Goal: Task Accomplishment & Management: Use online tool/utility

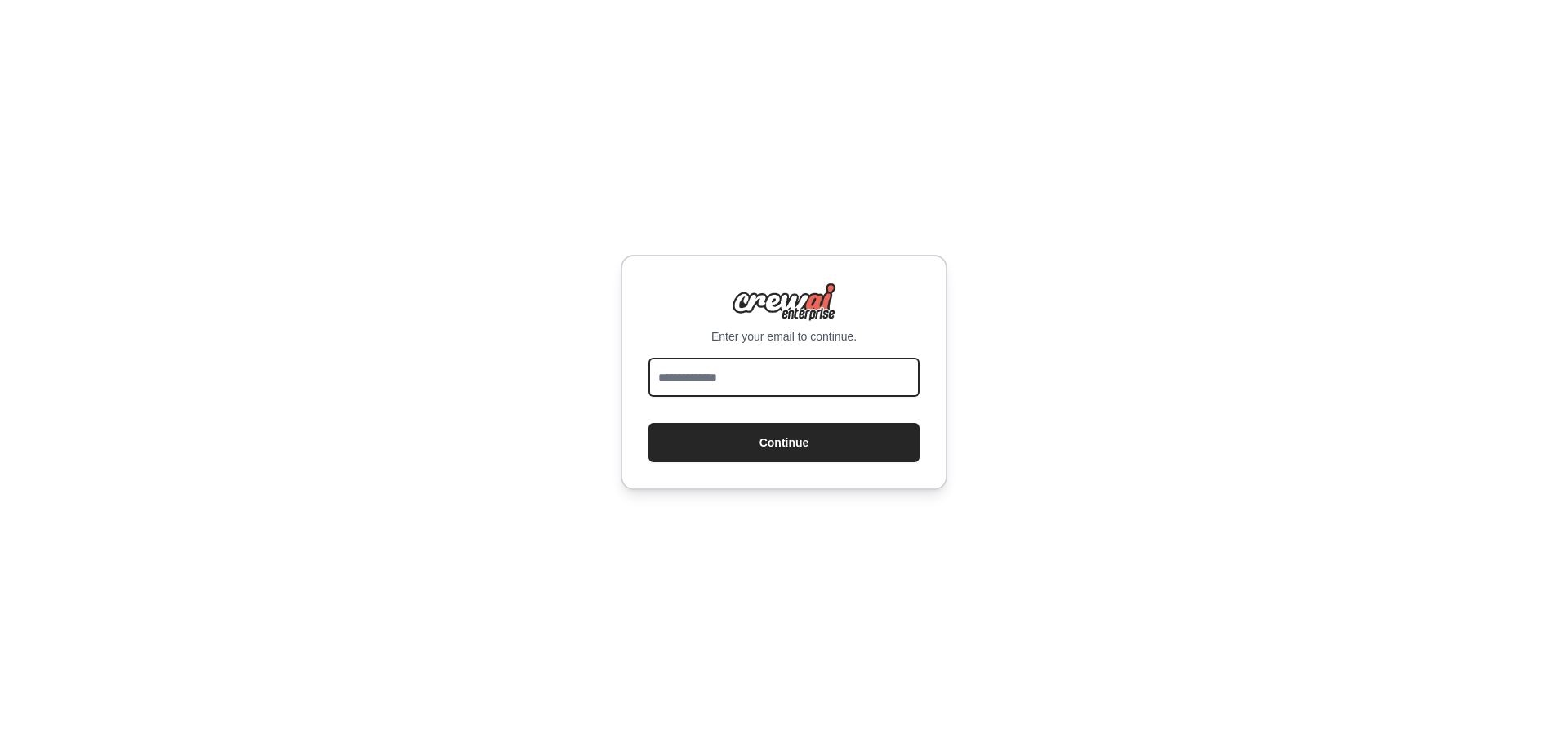
click at [769, 374] on input "email" at bounding box center [784, 377] width 271 height 39
type input "**********"
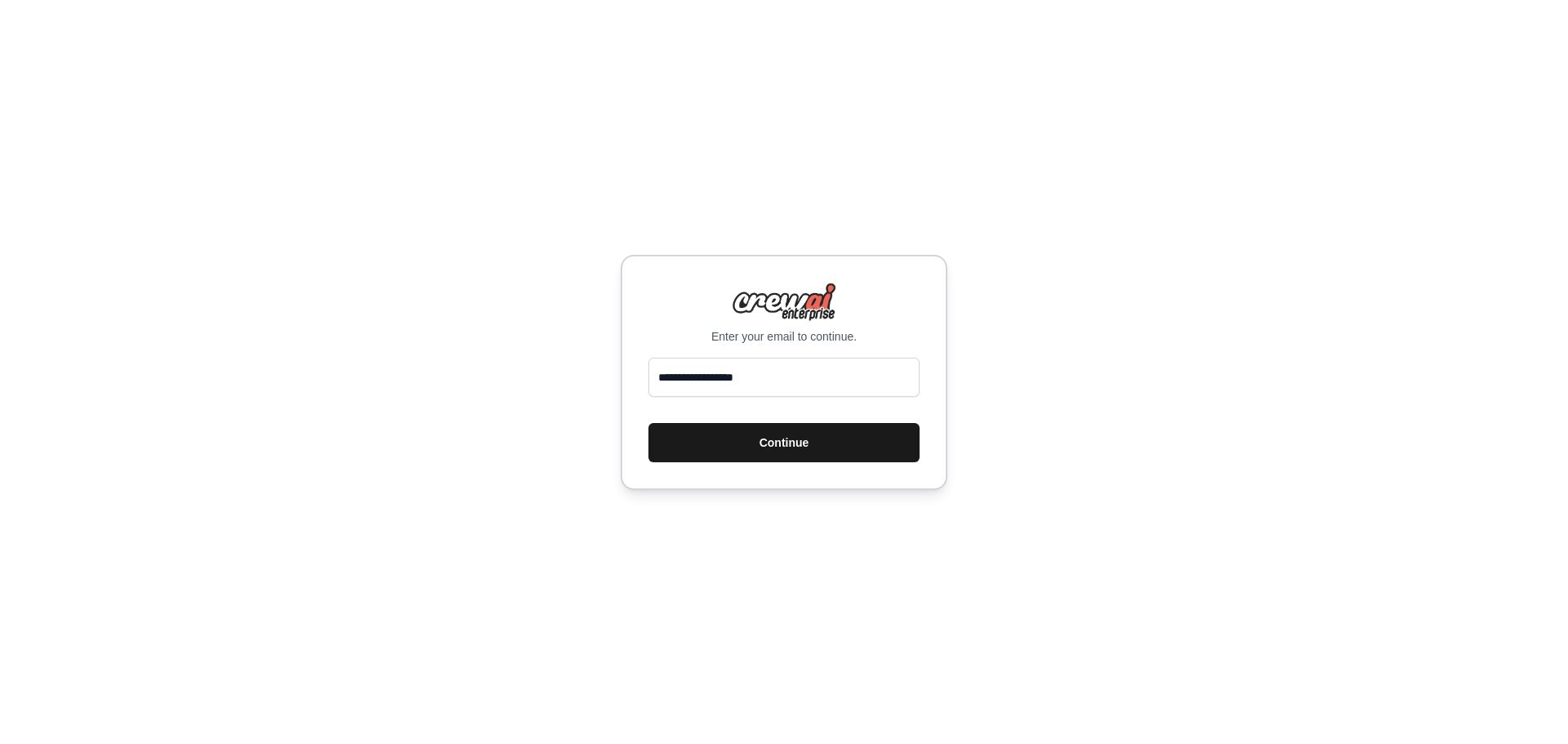
click at [781, 448] on button "Continue" at bounding box center [784, 442] width 271 height 39
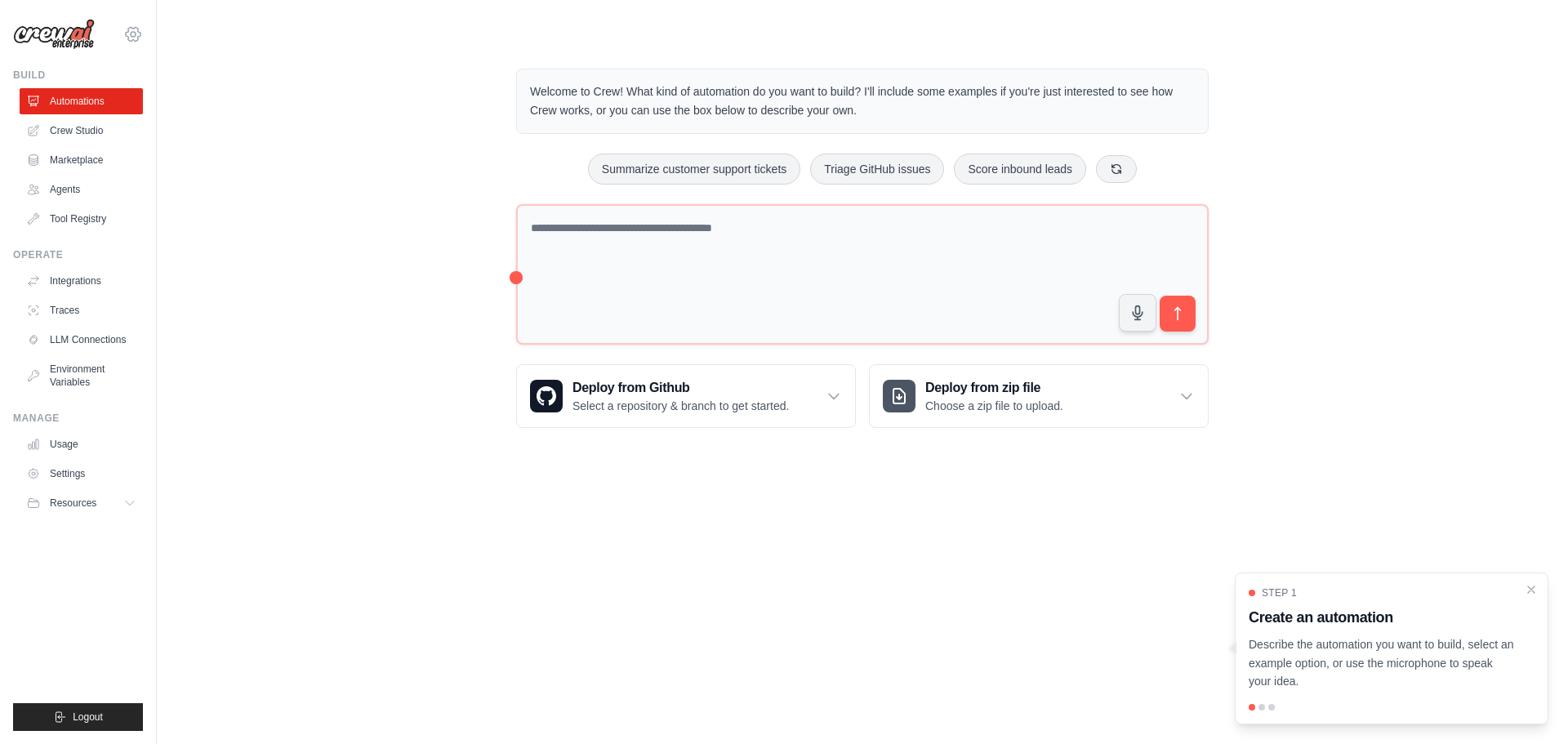
click at [123, 31] on icon at bounding box center [133, 35] width 20 height 20
click at [85, 129] on link "Crew Studio" at bounding box center [83, 131] width 123 height 26
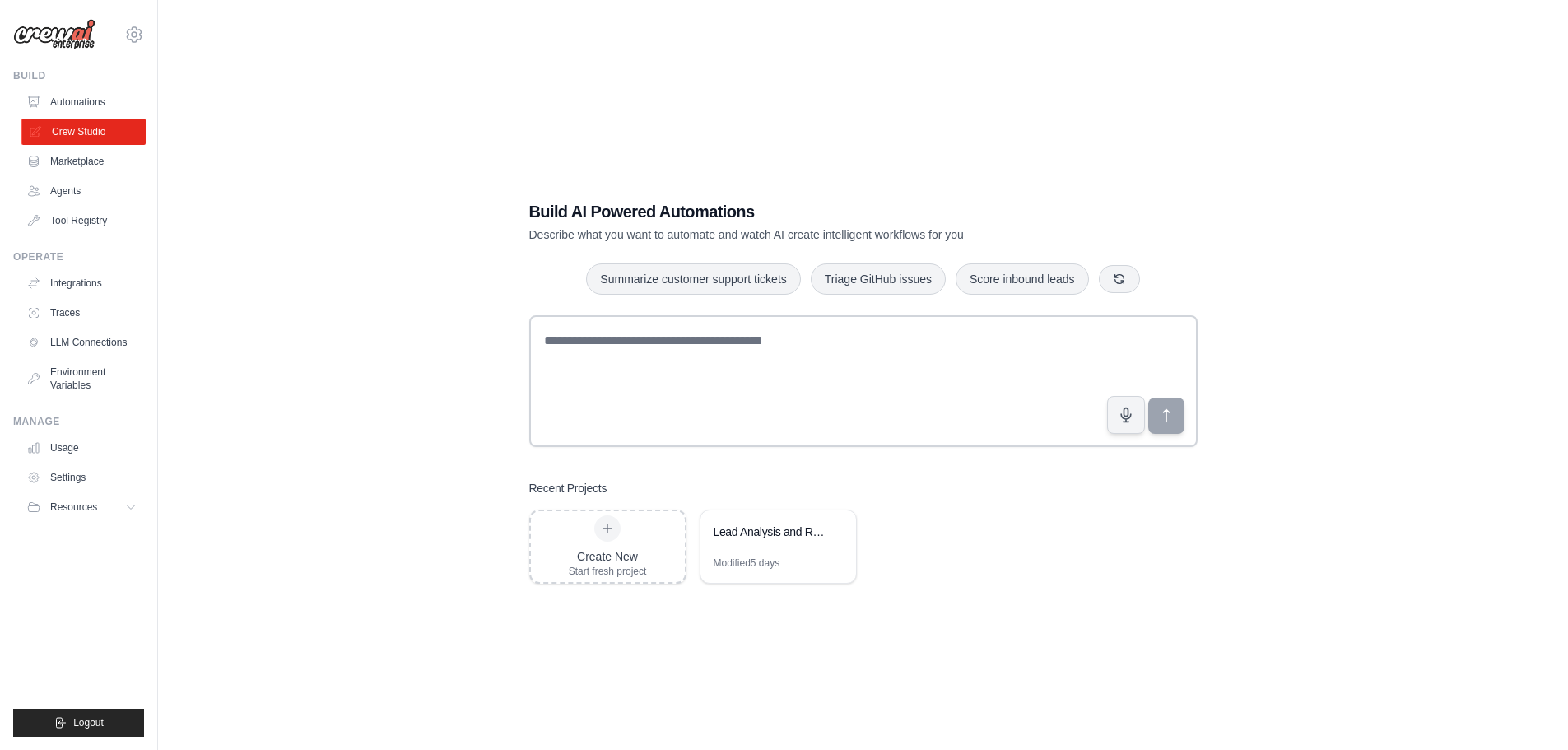
click at [92, 135] on link "Crew Studio" at bounding box center [83, 132] width 124 height 27
drag, startPoint x: 0, startPoint y: 0, endPoint x: 91, endPoint y: 134, distance: 162.0
click at [91, 134] on link "Crew Studio" at bounding box center [83, 132] width 124 height 27
click at [89, 287] on link "Integrations" at bounding box center [83, 284] width 124 height 27
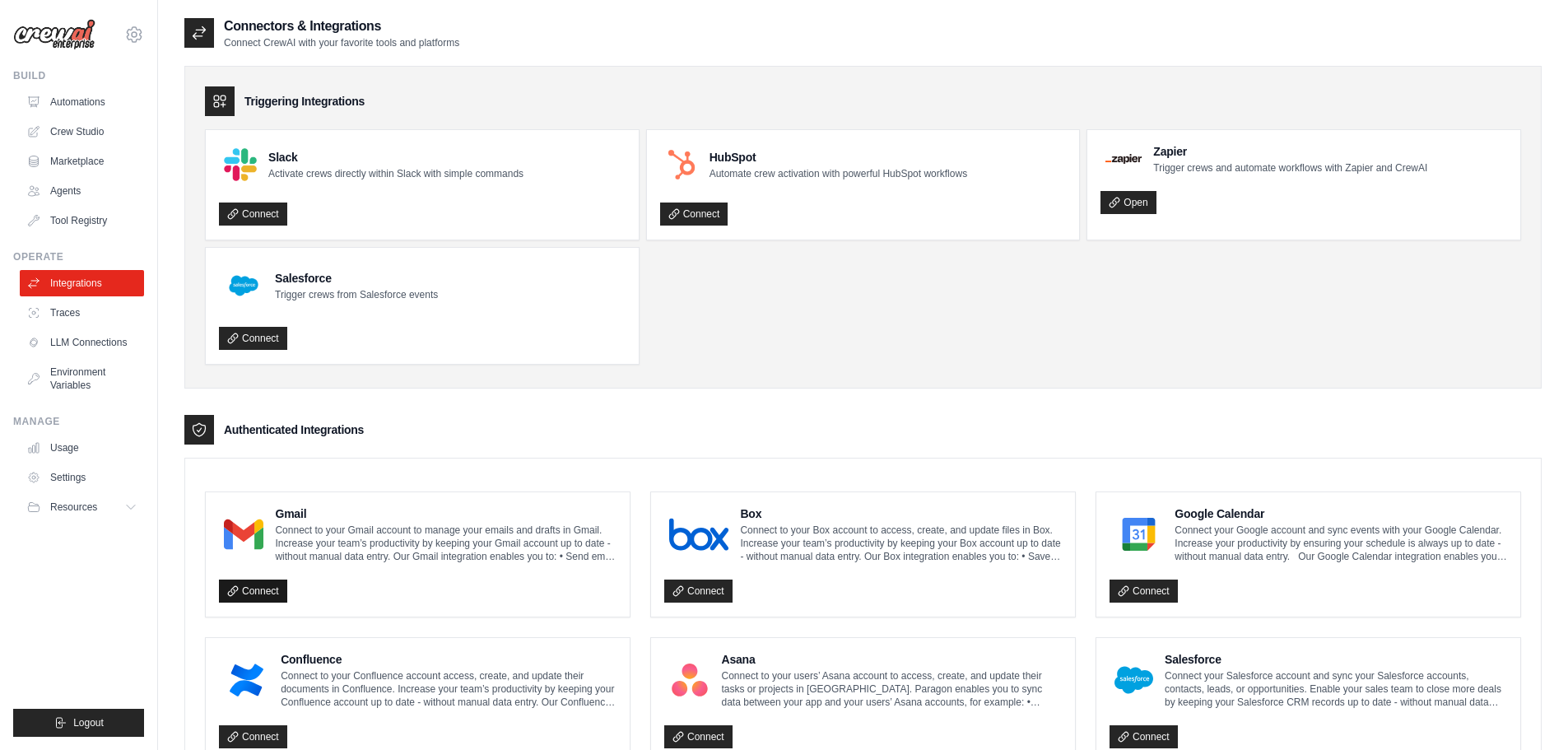
click at [279, 595] on link "Connect" at bounding box center [254, 591] width 68 height 23
click at [86, 43] on img at bounding box center [54, 35] width 83 height 32
click at [127, 32] on icon at bounding box center [134, 35] width 20 height 20
click at [102, 117] on link "Settings" at bounding box center [134, 111] width 145 height 30
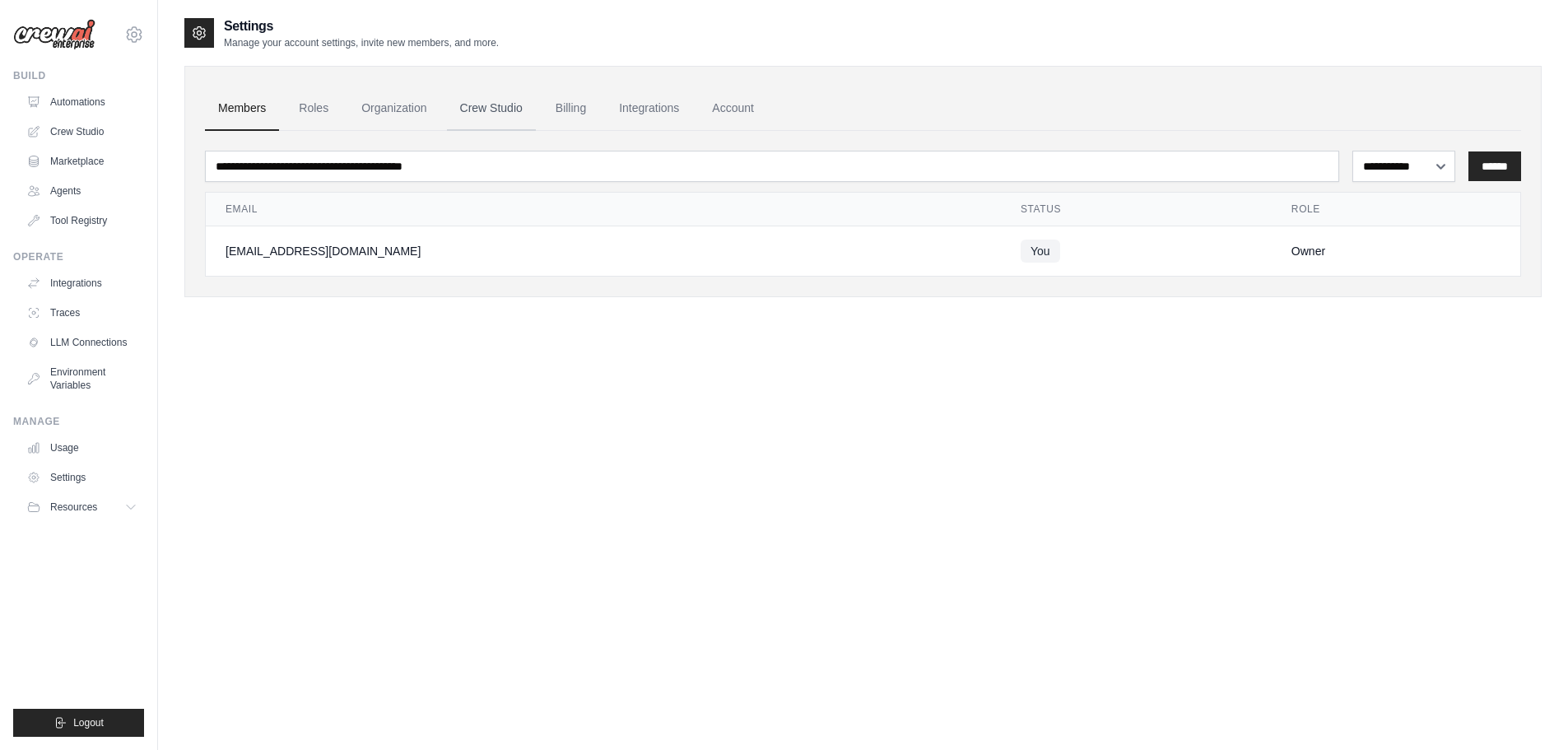
click at [507, 118] on link "Crew Studio" at bounding box center [491, 108] width 89 height 44
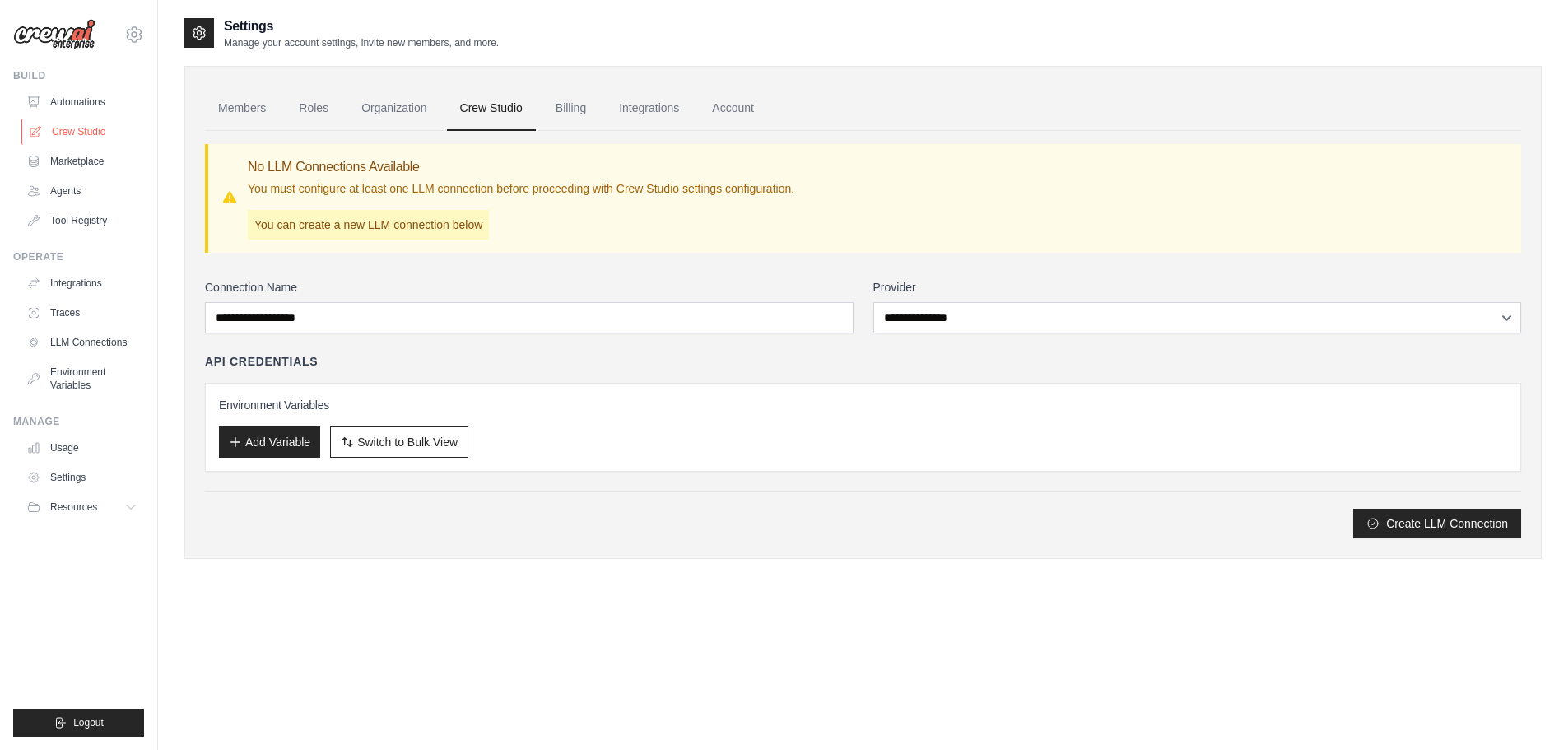
click at [93, 132] on link "Crew Studio" at bounding box center [83, 132] width 124 height 27
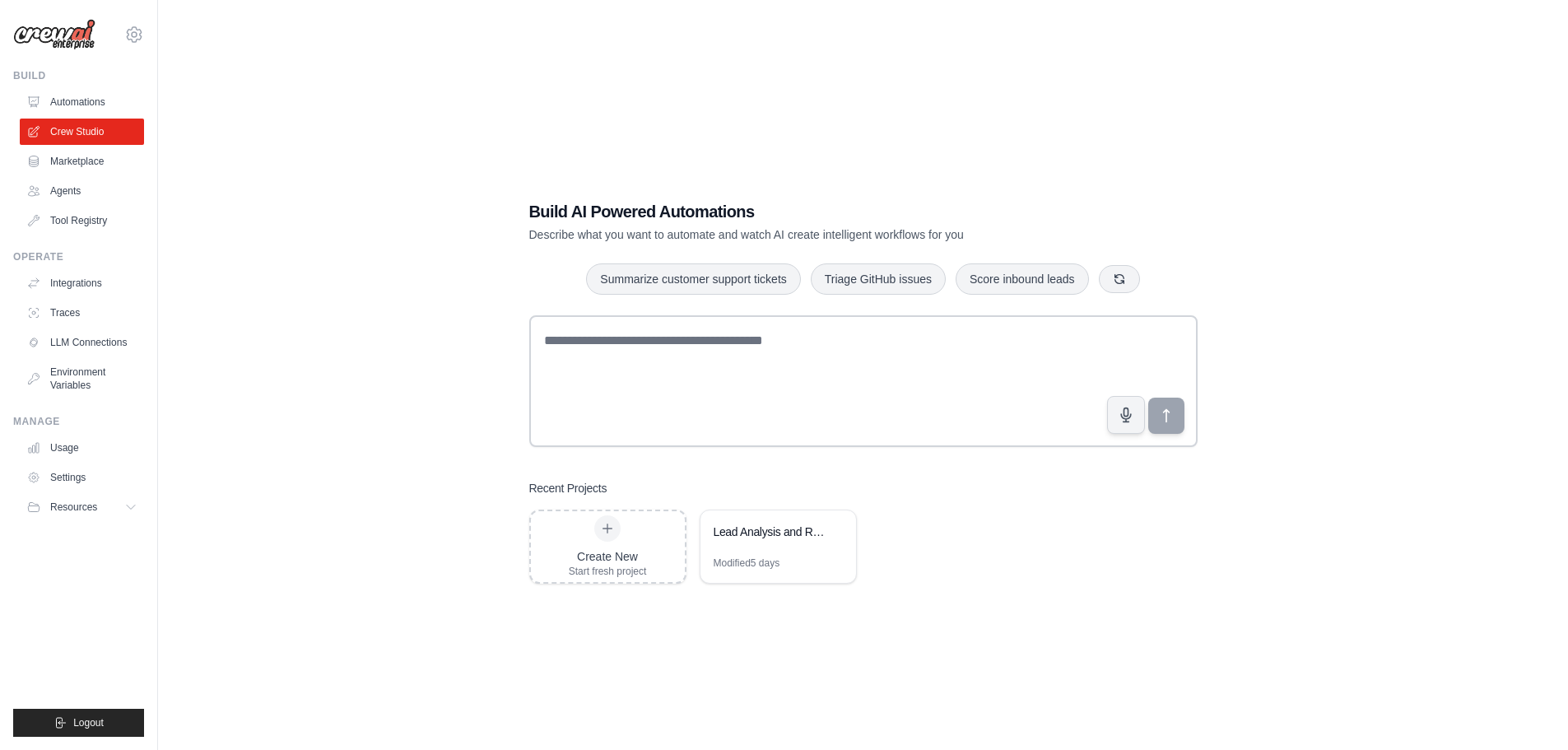
click at [83, 36] on img at bounding box center [54, 35] width 83 height 32
click at [123, 507] on button "Resources" at bounding box center [83, 507] width 124 height 27
click at [114, 542] on link "Documentation" at bounding box center [88, 536] width 114 height 23
click at [108, 274] on link "Integrations" at bounding box center [83, 284] width 124 height 27
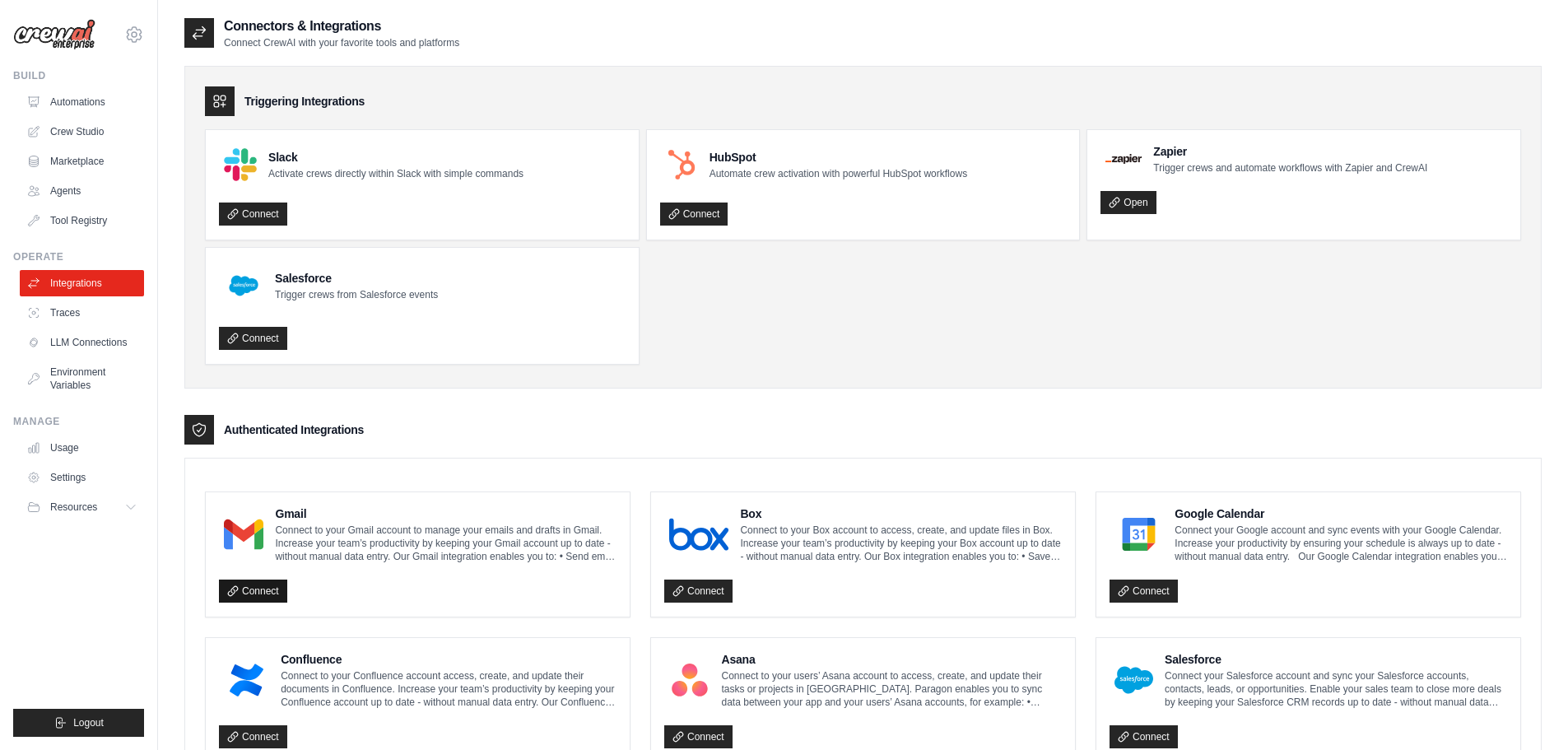
click at [254, 591] on link "Connect" at bounding box center [254, 591] width 68 height 23
click at [403, 385] on div "Triggering Integrations Slack Activate crews directly within Slack with simple …" at bounding box center [863, 227] width 1358 height 323
click at [135, 35] on icon at bounding box center [134, 35] width 20 height 20
click at [110, 118] on link "Settings" at bounding box center [134, 111] width 145 height 30
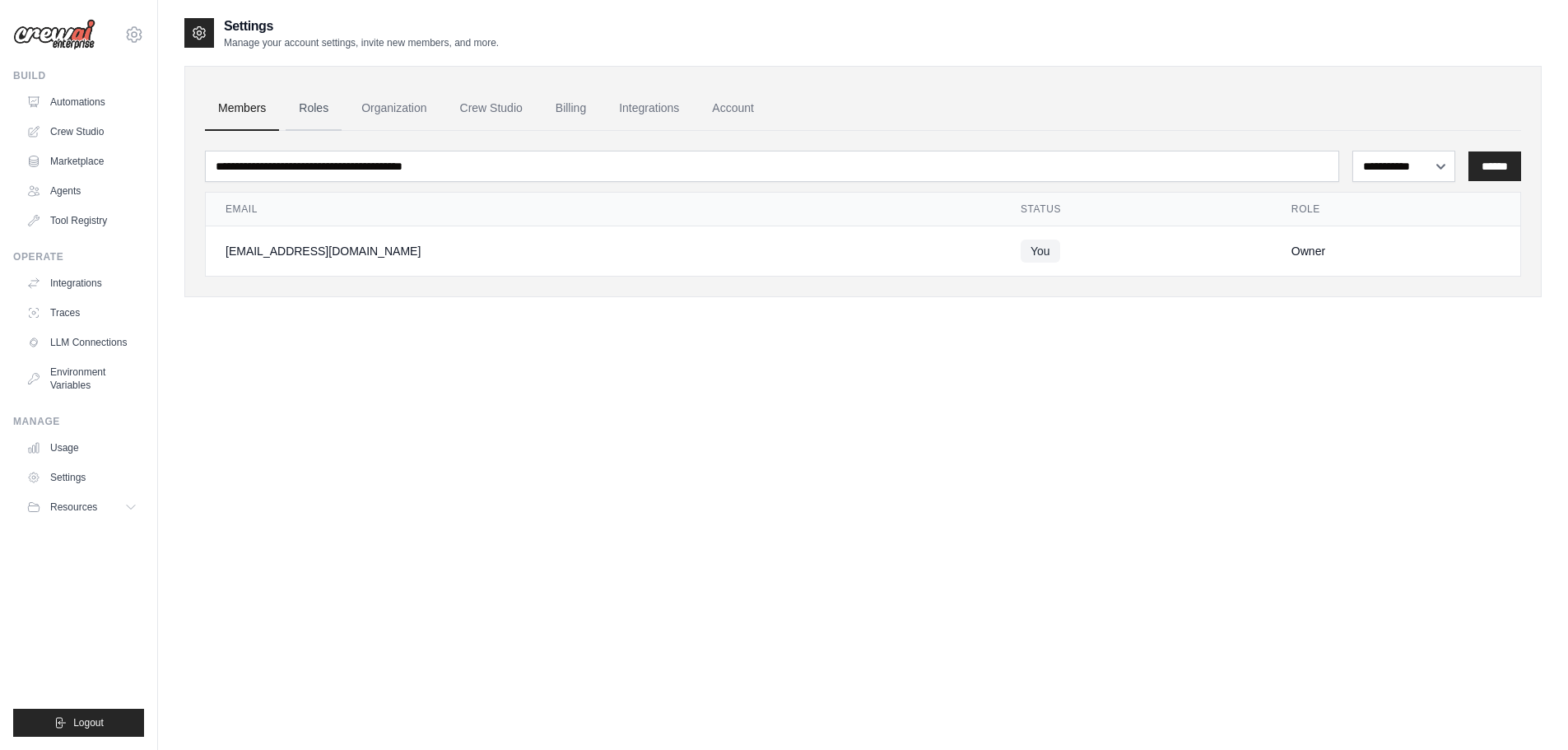
click at [337, 112] on link "Roles" at bounding box center [314, 108] width 56 height 44
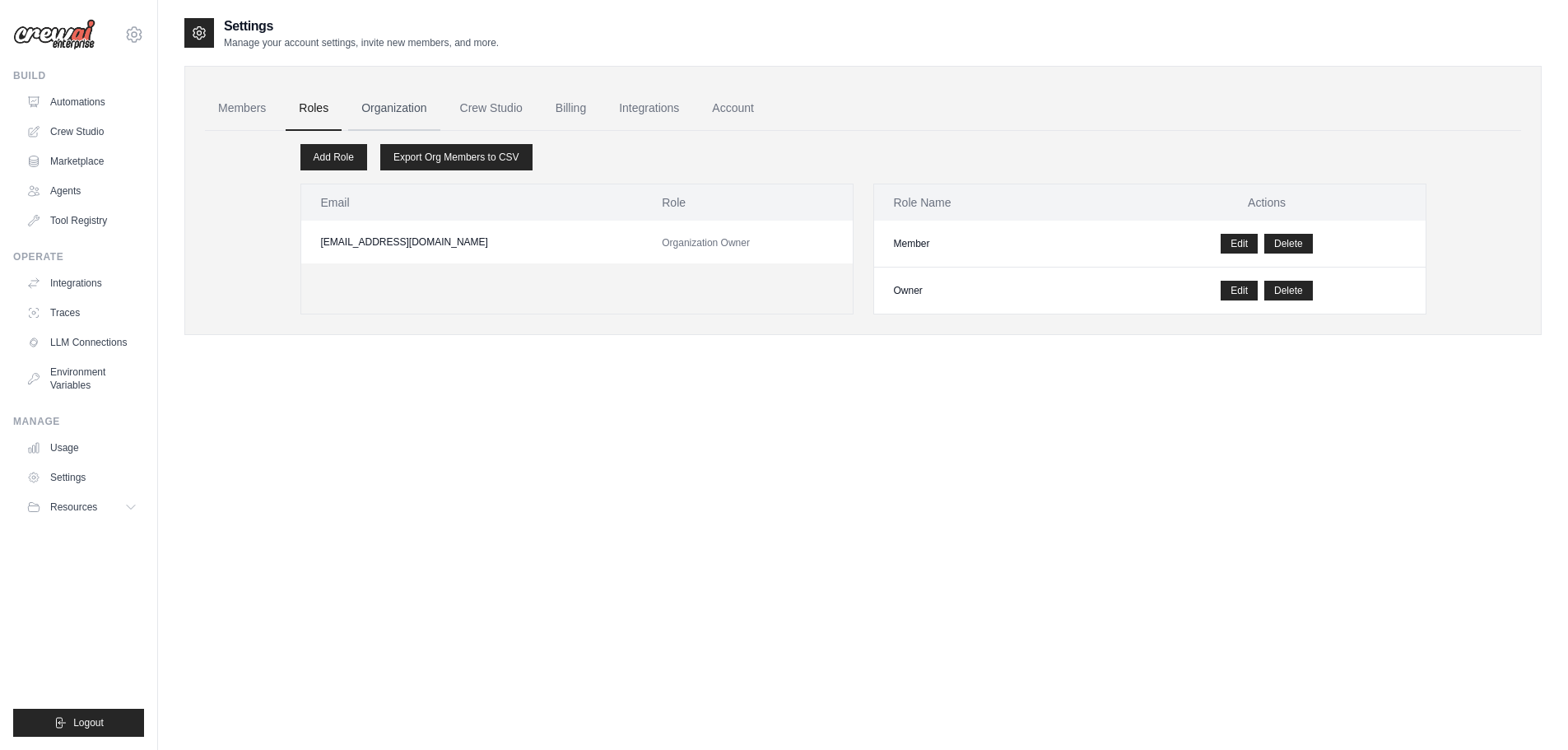
click at [392, 112] on link "Organization" at bounding box center [395, 108] width 92 height 44
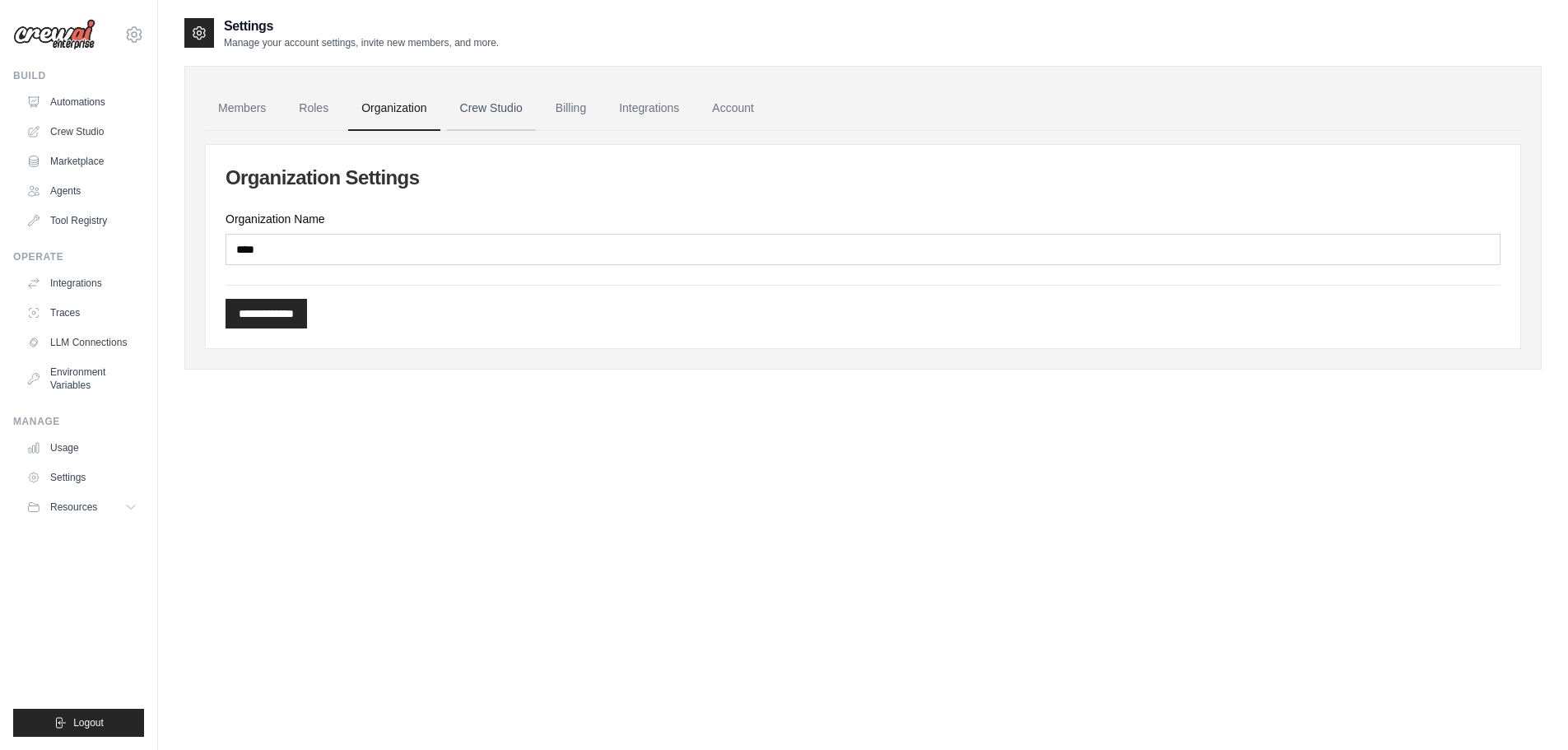
click at [489, 113] on link "Crew Studio" at bounding box center [491, 108] width 89 height 44
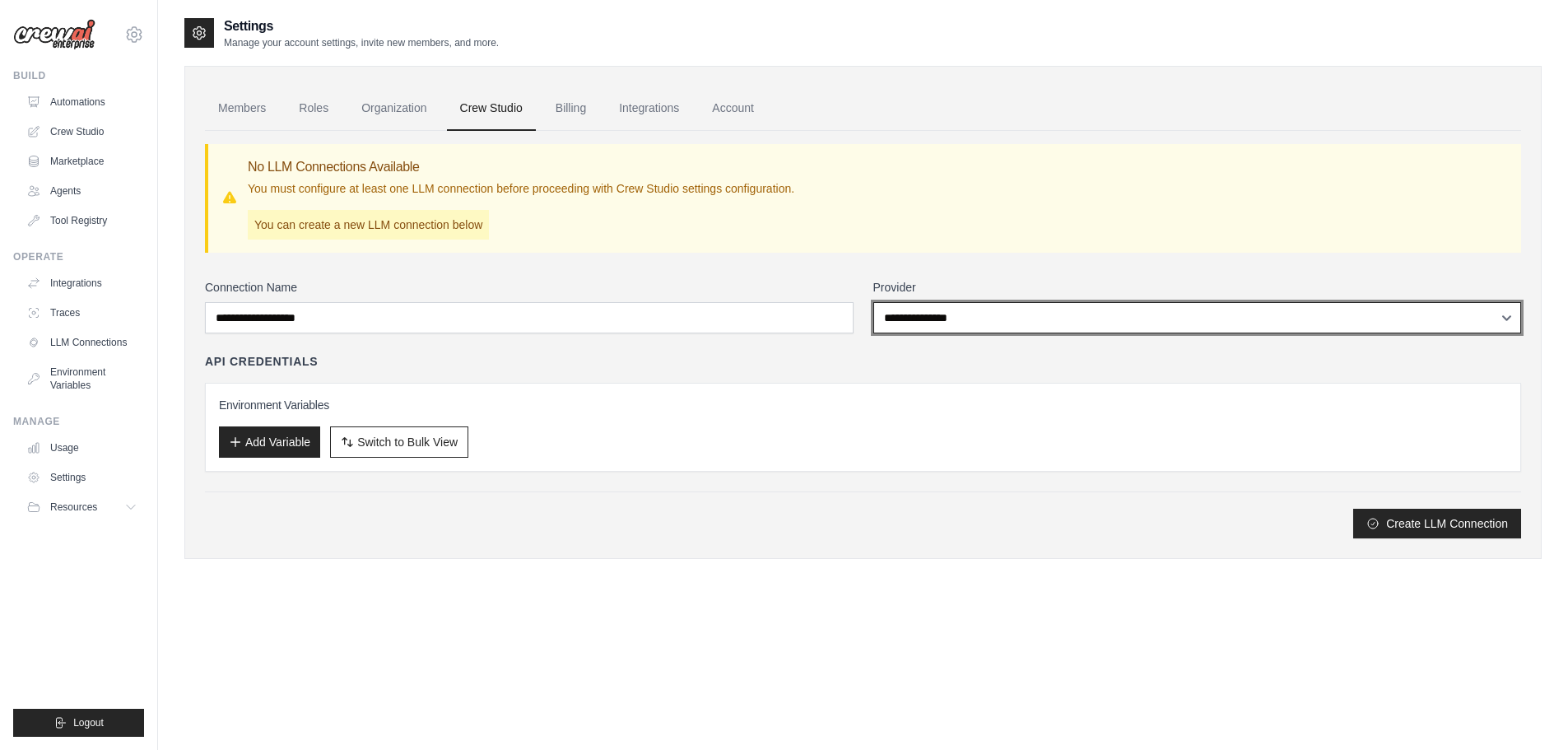
click at [1184, 325] on select "**********" at bounding box center [1198, 318] width 649 height 32
click at [1184, 325] on select "**********" at bounding box center [1198, 318] width 649 height 32
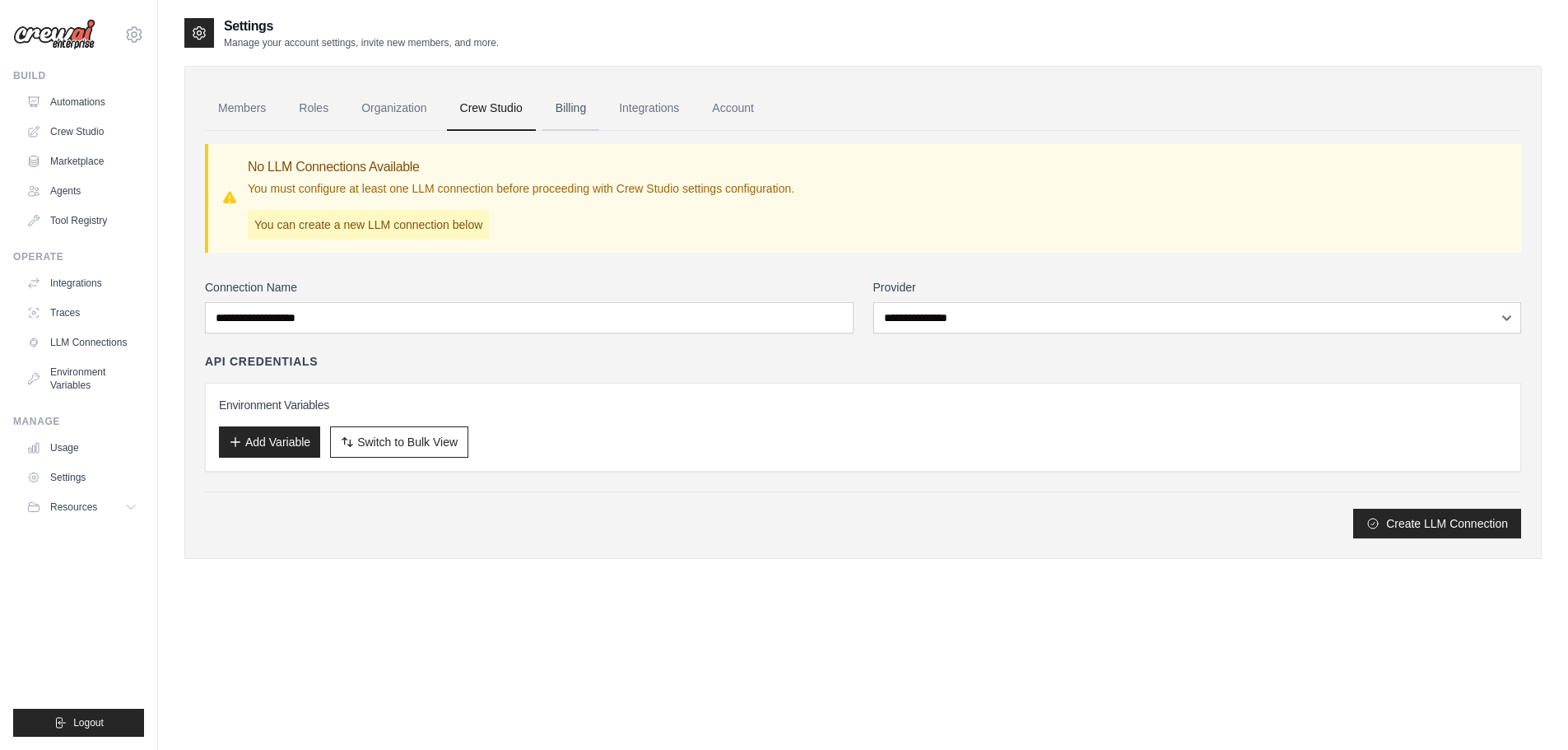
click at [586, 111] on link "Billing" at bounding box center [570, 108] width 57 height 44
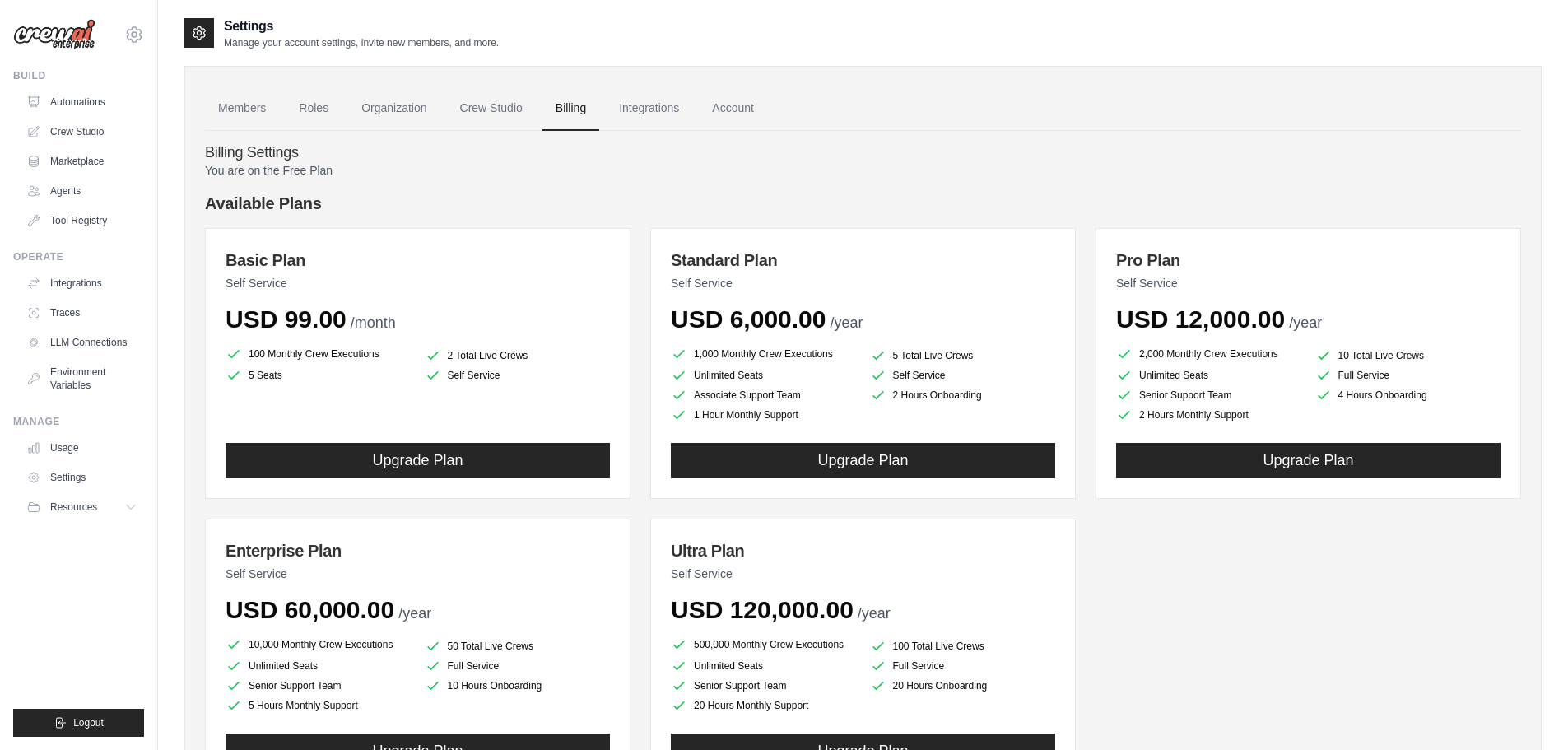
click at [692, 116] on link "Integrations" at bounding box center [649, 108] width 87 height 44
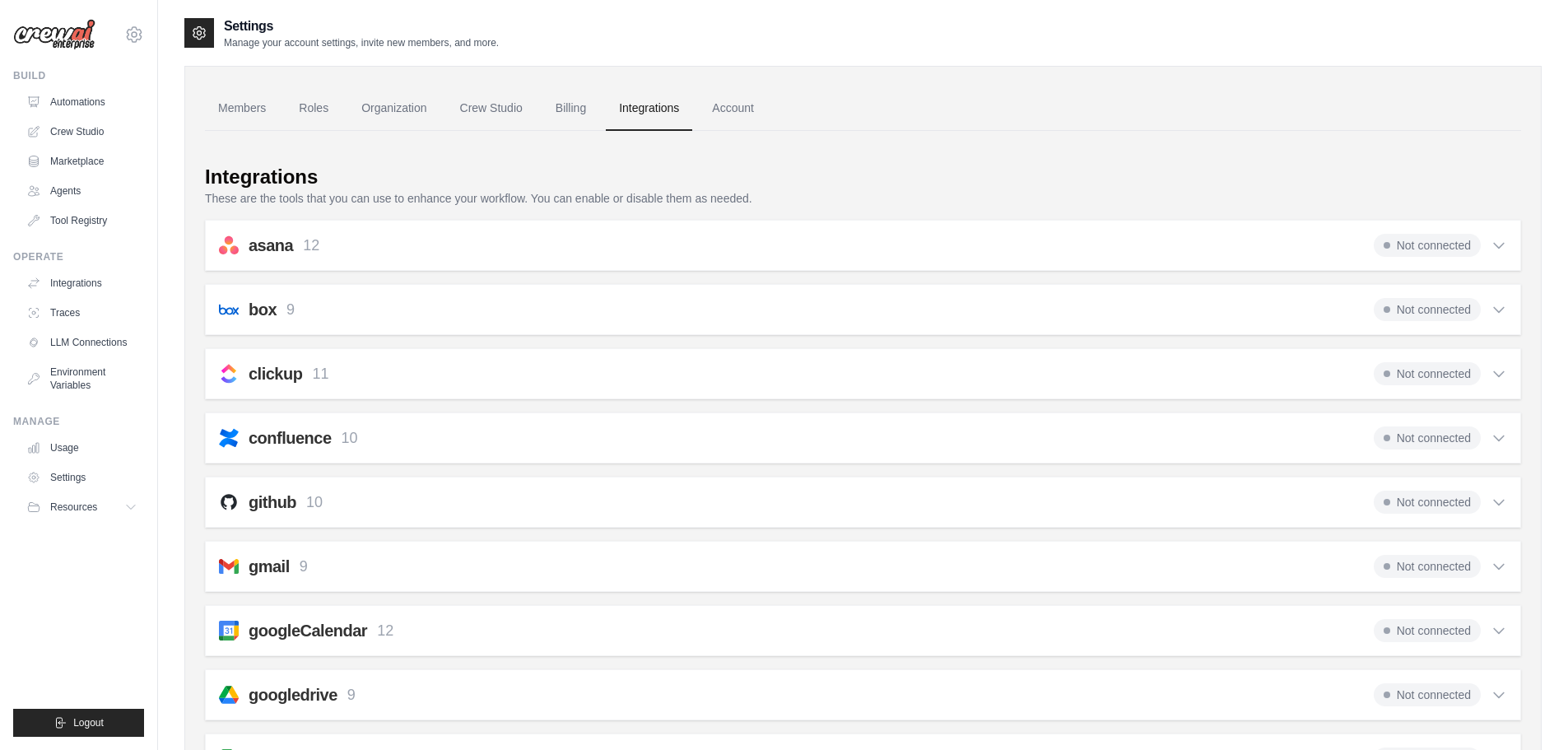
click at [1499, 571] on icon at bounding box center [1500, 566] width 17 height 17
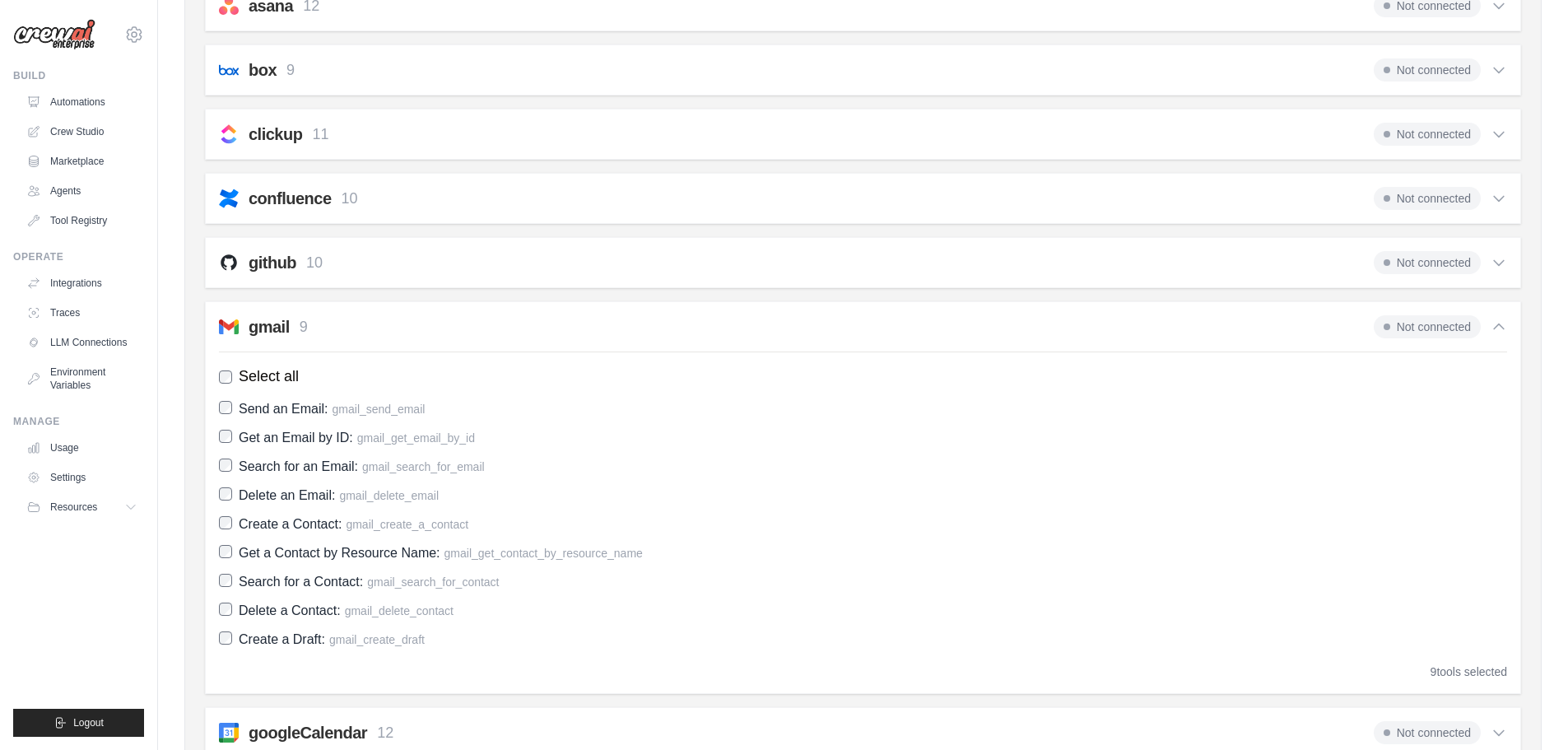
scroll to position [247, 0]
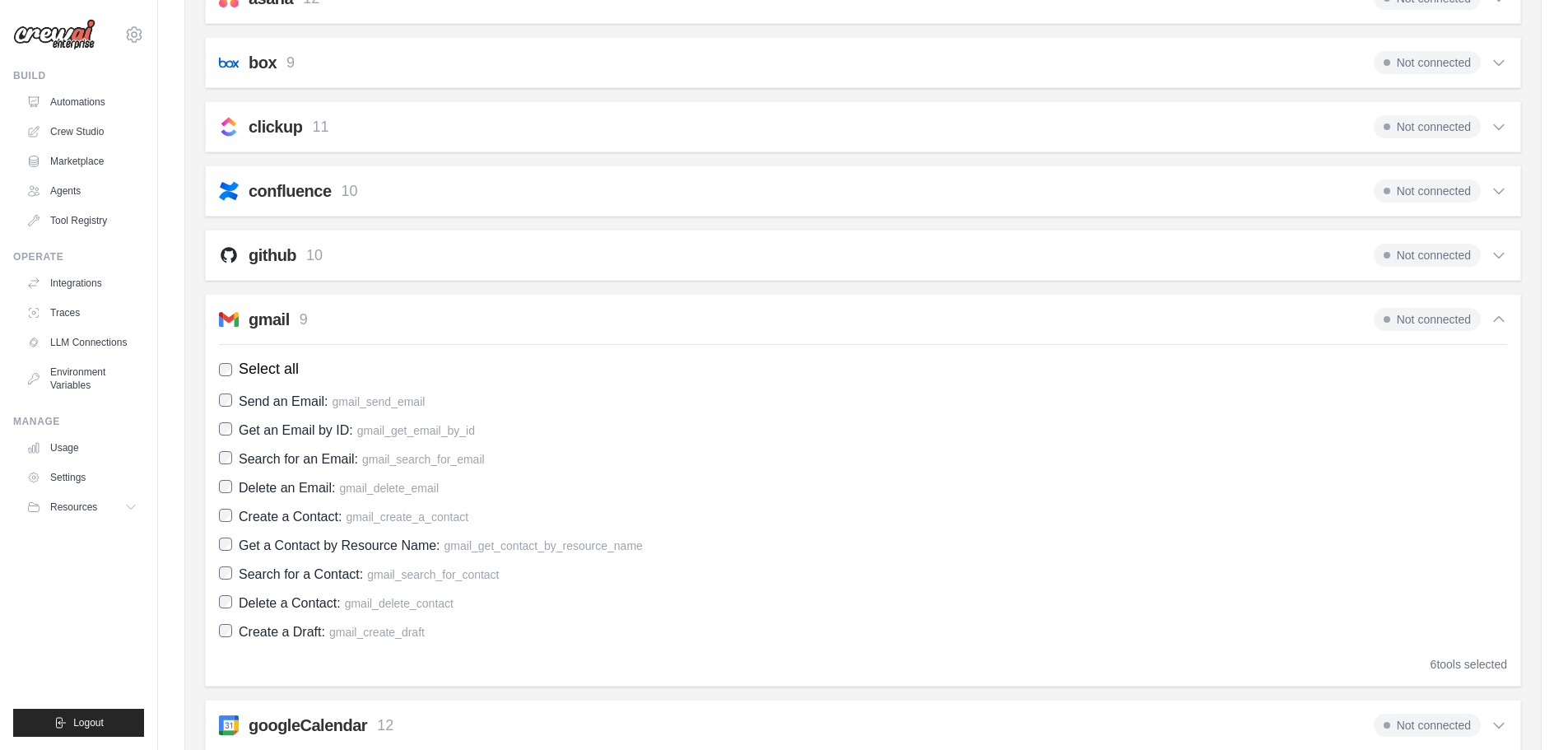
click at [226, 595] on label "Delete a Contact: gmail_delete_contact" at bounding box center [863, 603] width 1289 height 23
click at [1407, 330] on span "Not connected" at bounding box center [1427, 320] width 107 height 23
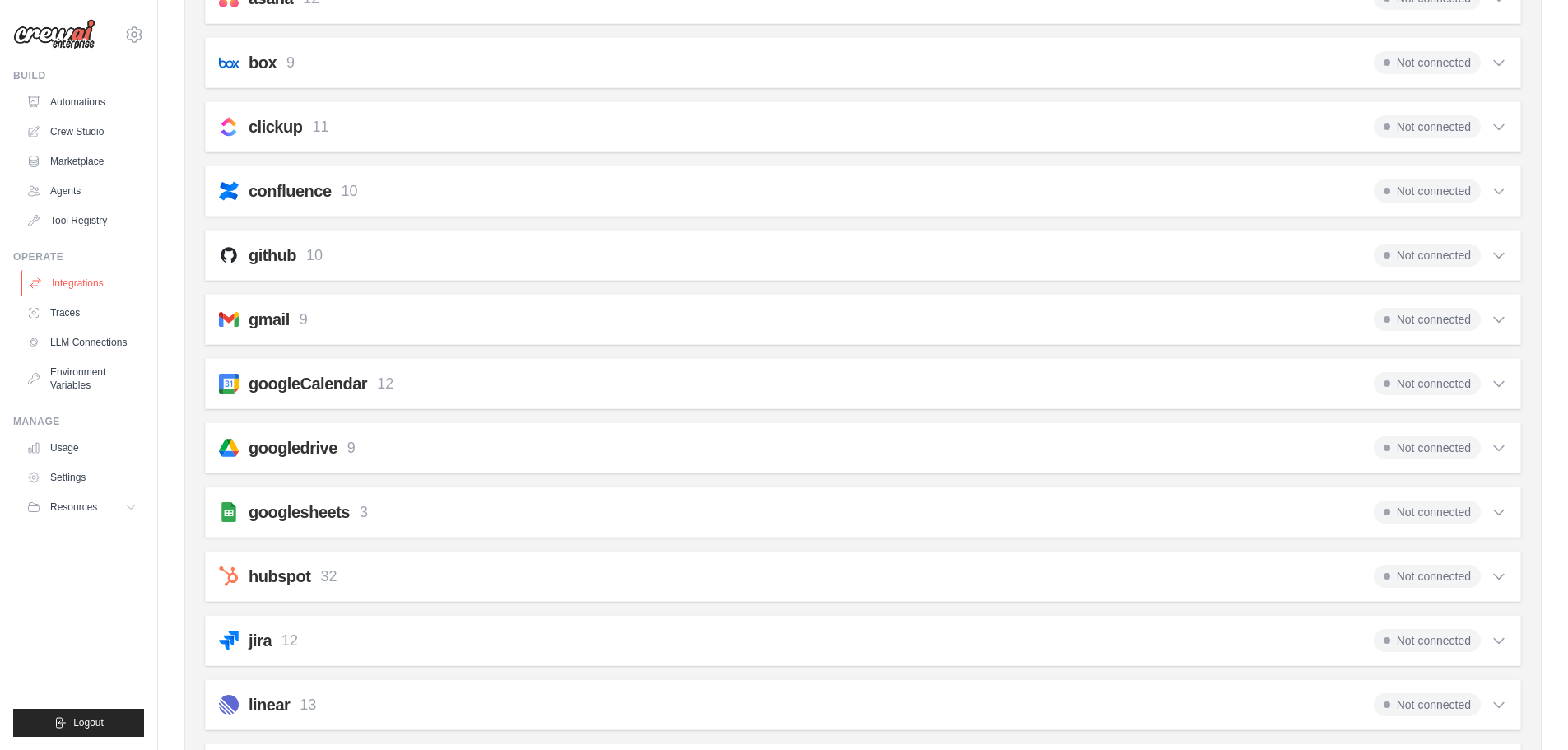
click at [94, 284] on link "Integrations" at bounding box center [83, 284] width 124 height 27
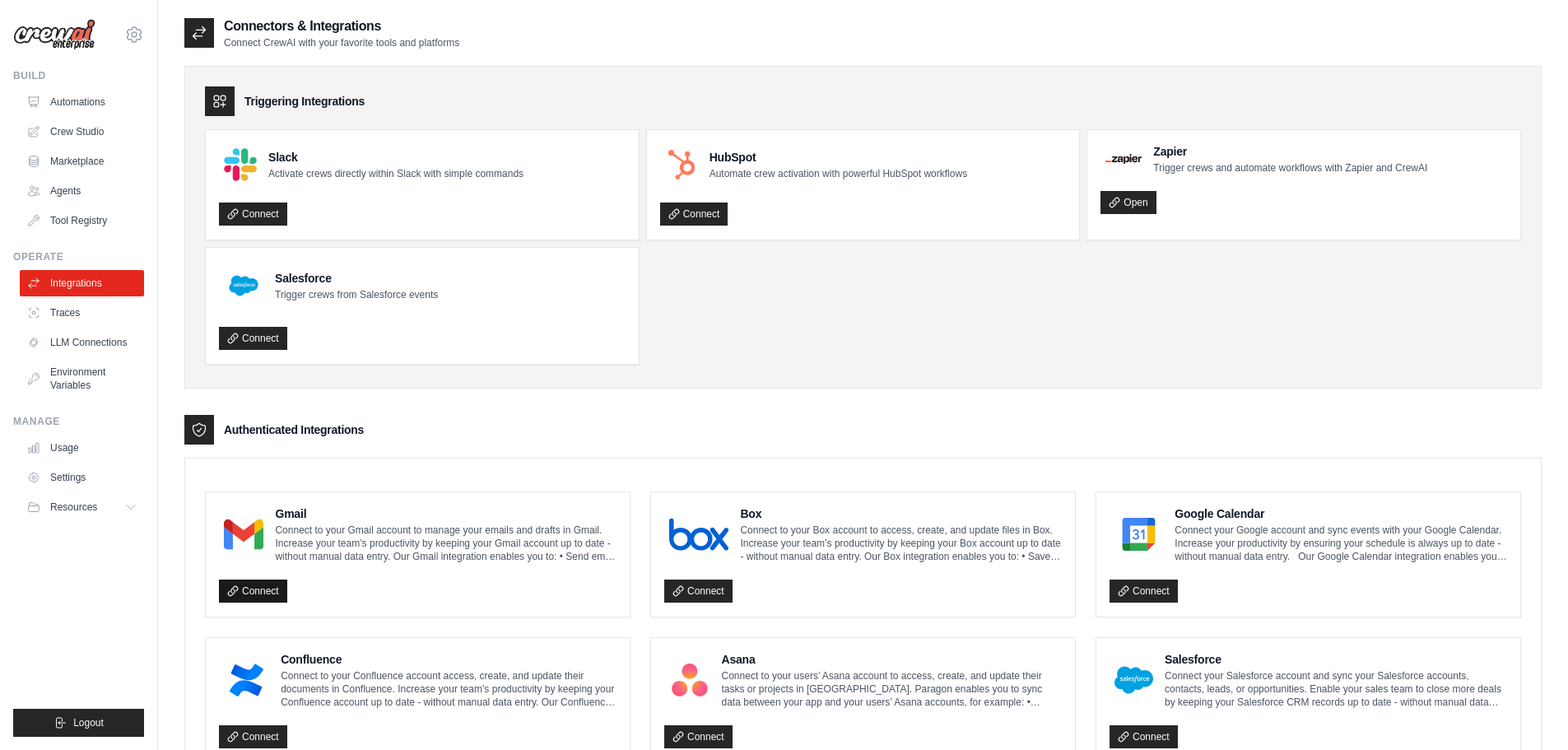
click at [263, 586] on link "Connect" at bounding box center [254, 591] width 68 height 23
click at [93, 507] on span "Resources" at bounding box center [75, 507] width 47 height 13
click at [96, 132] on link "Crew Studio" at bounding box center [83, 132] width 124 height 27
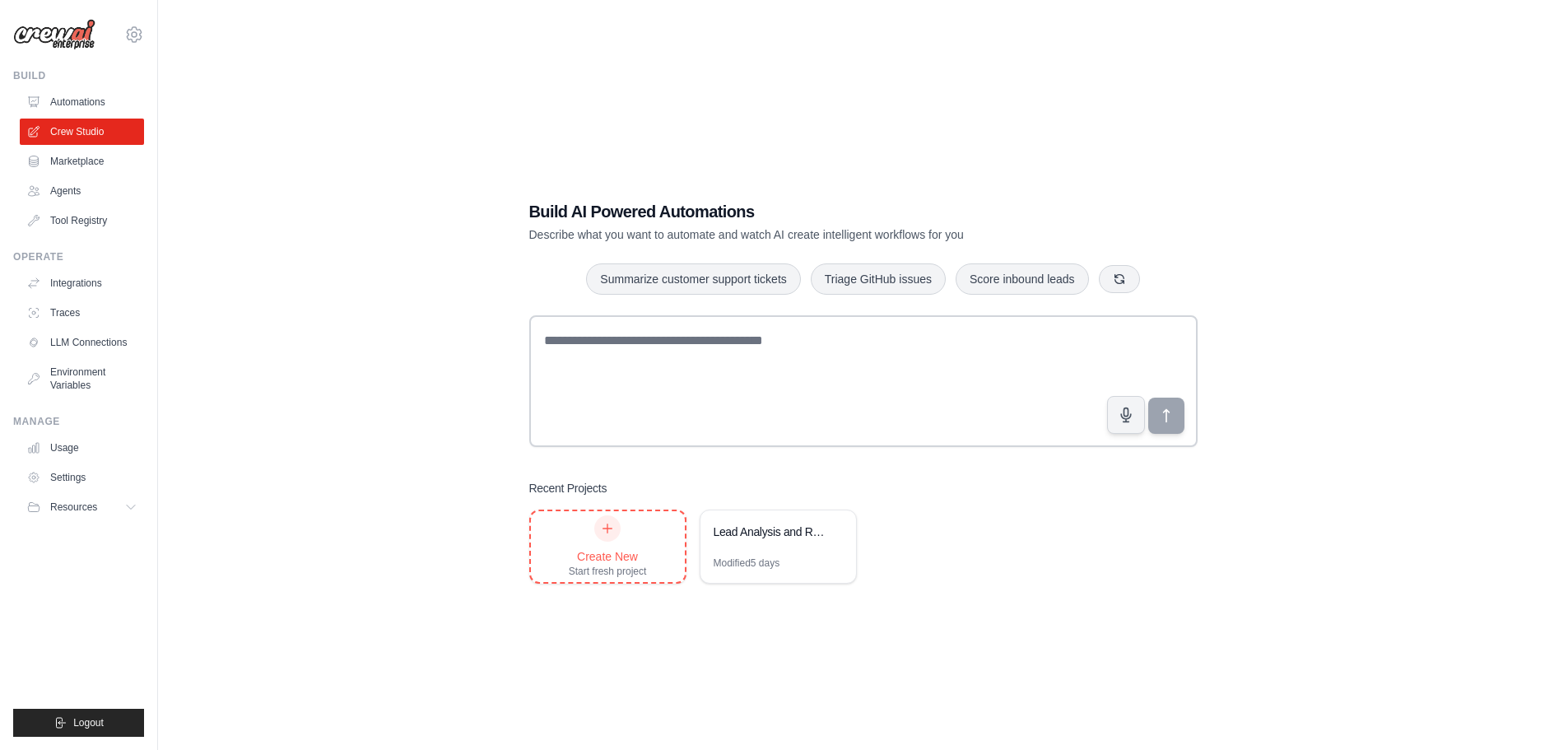
click at [624, 545] on div "Create New Start fresh project" at bounding box center [608, 546] width 78 height 63
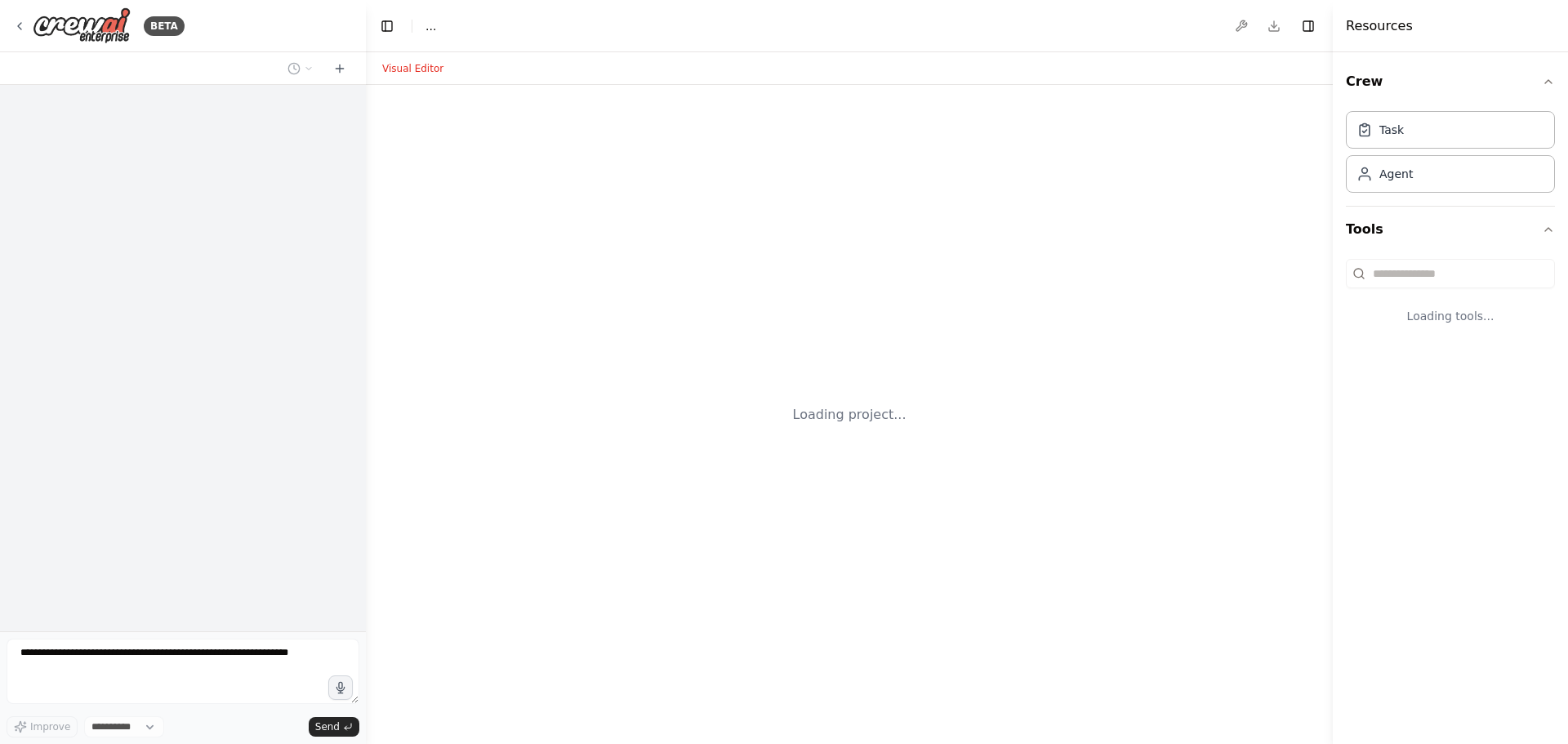
select select "****"
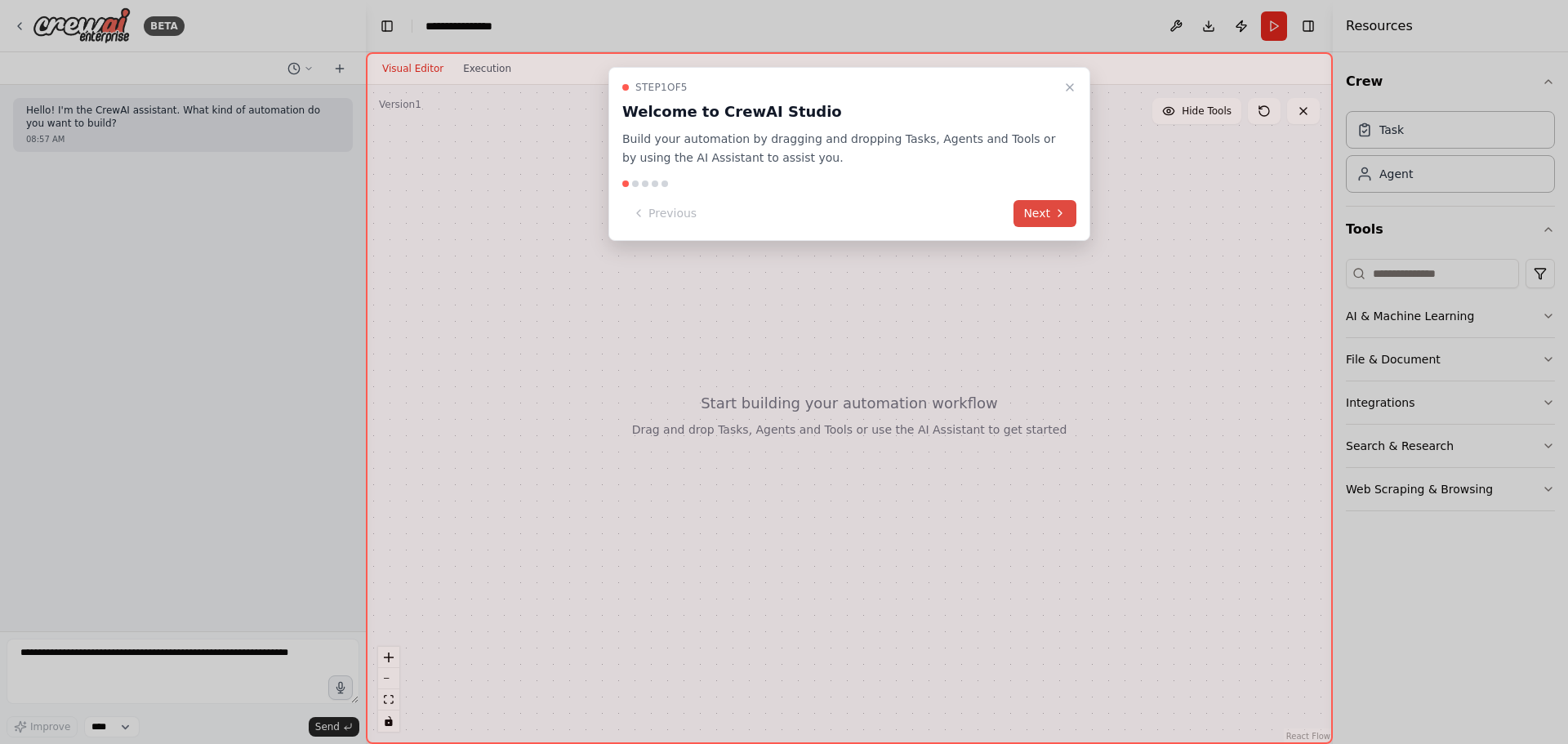
click at [1026, 215] on button "Next" at bounding box center [1045, 214] width 63 height 27
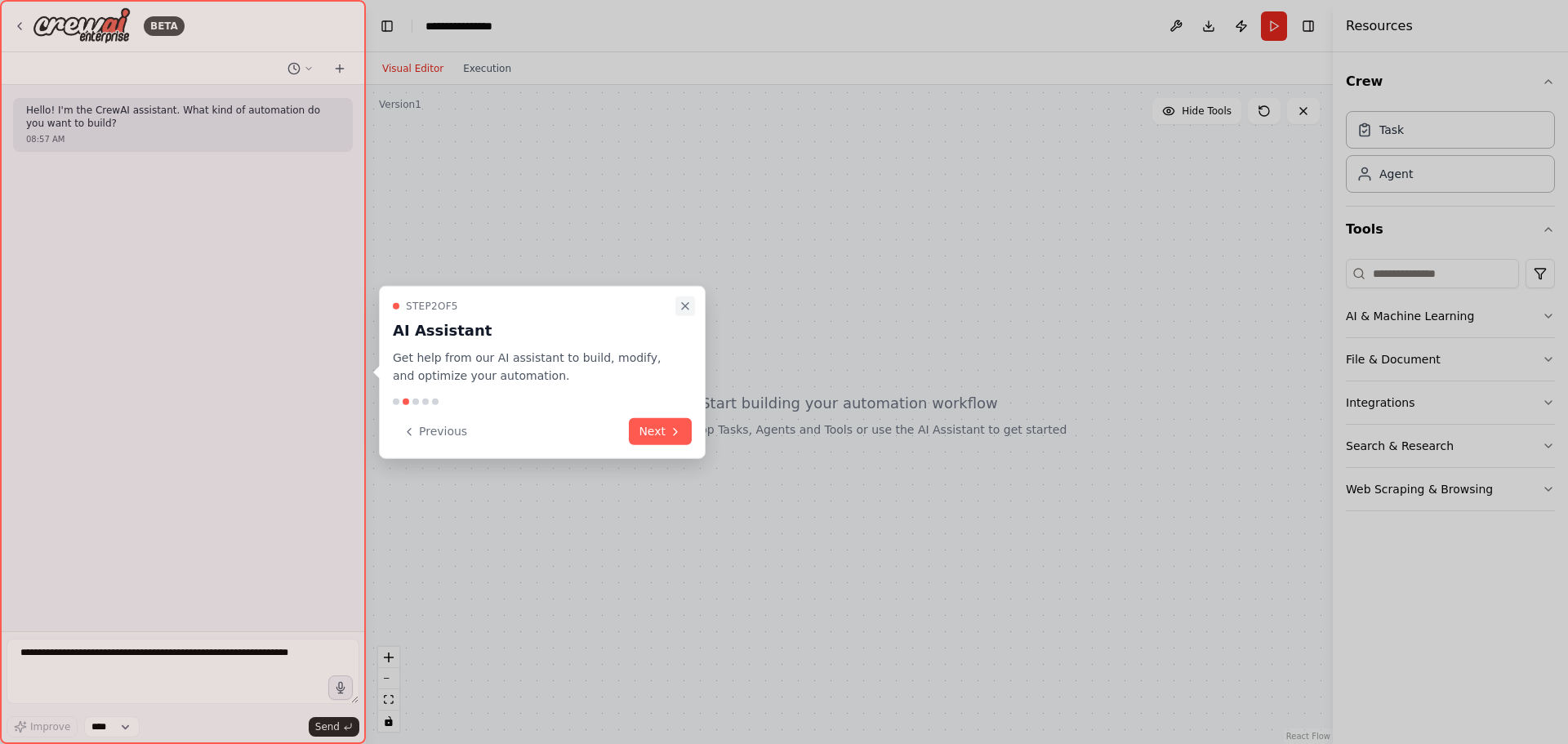
click at [685, 311] on icon "Close walkthrough" at bounding box center [685, 305] width 13 height 13
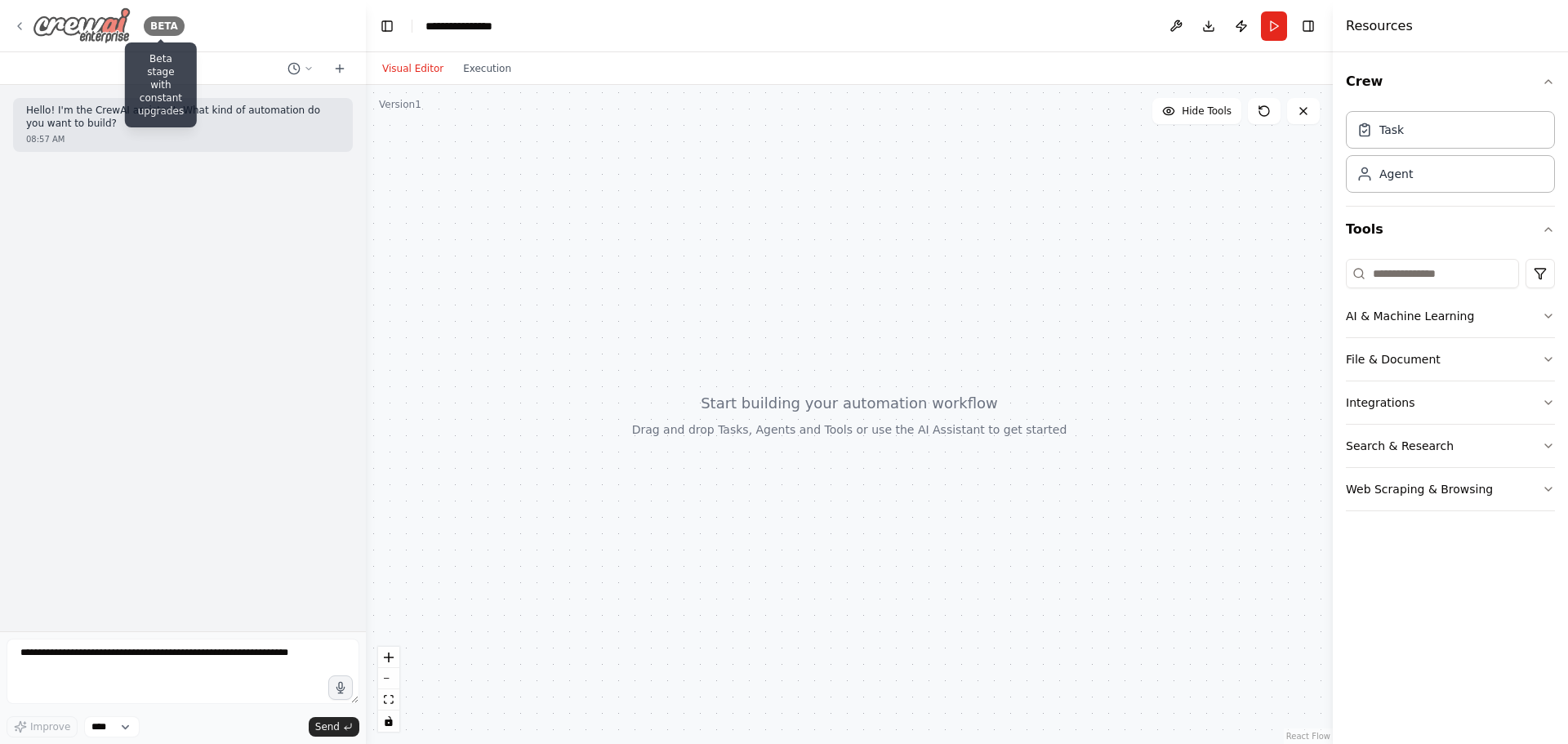
click at [164, 26] on div "BETA" at bounding box center [164, 26] width 41 height 20
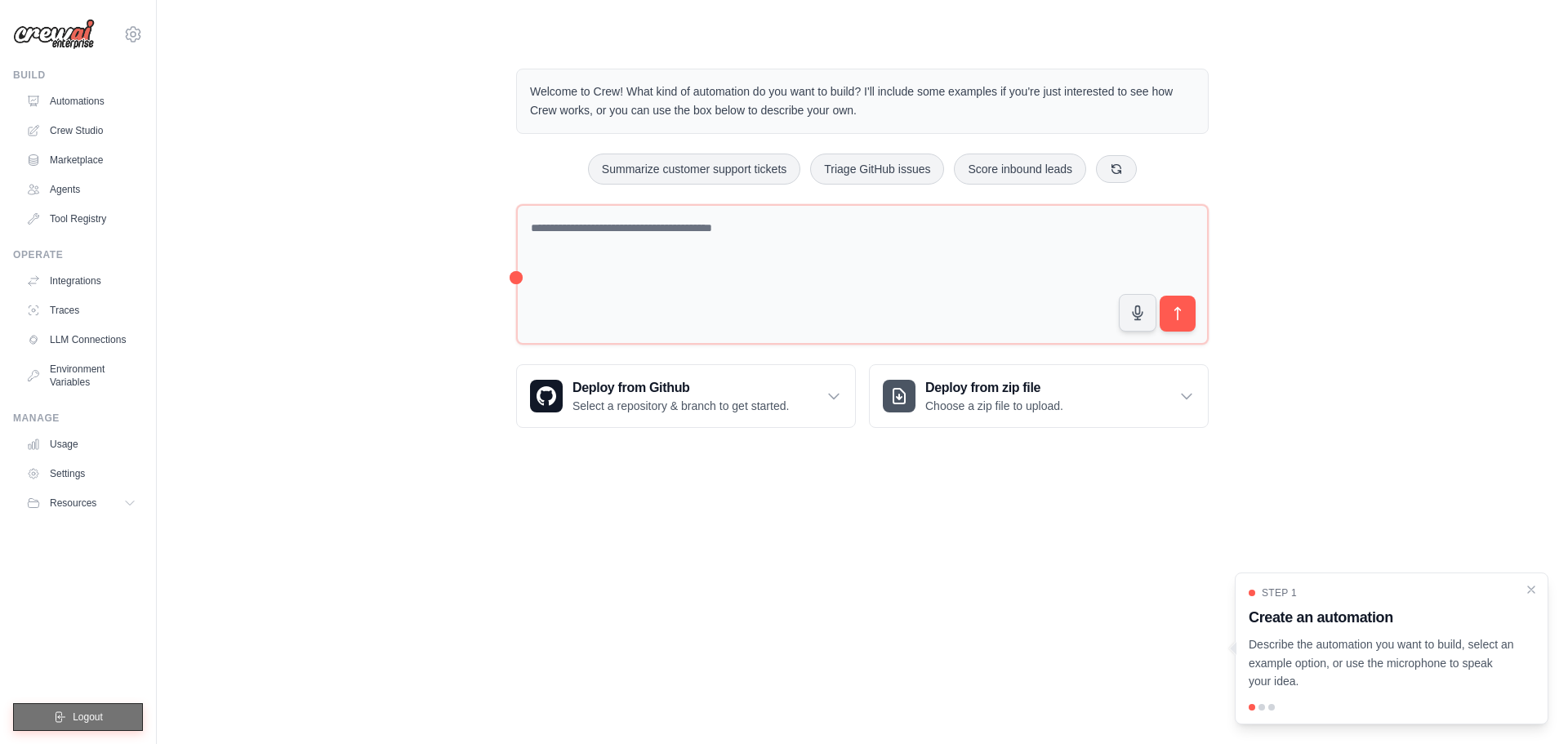
click at [127, 720] on button "Logout" at bounding box center [78, 718] width 130 height 28
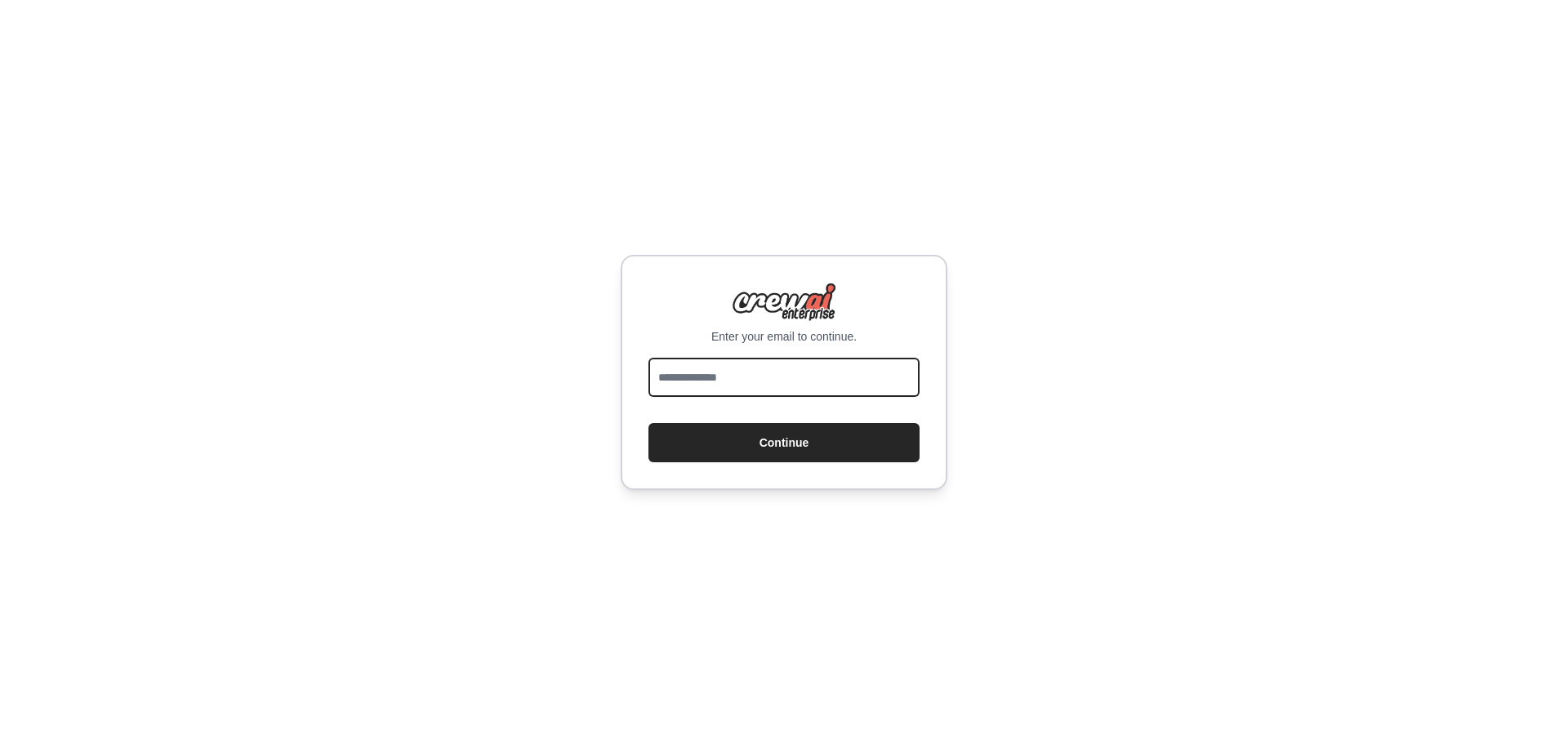
click at [760, 373] on input "email" at bounding box center [784, 377] width 271 height 39
type input "**********"
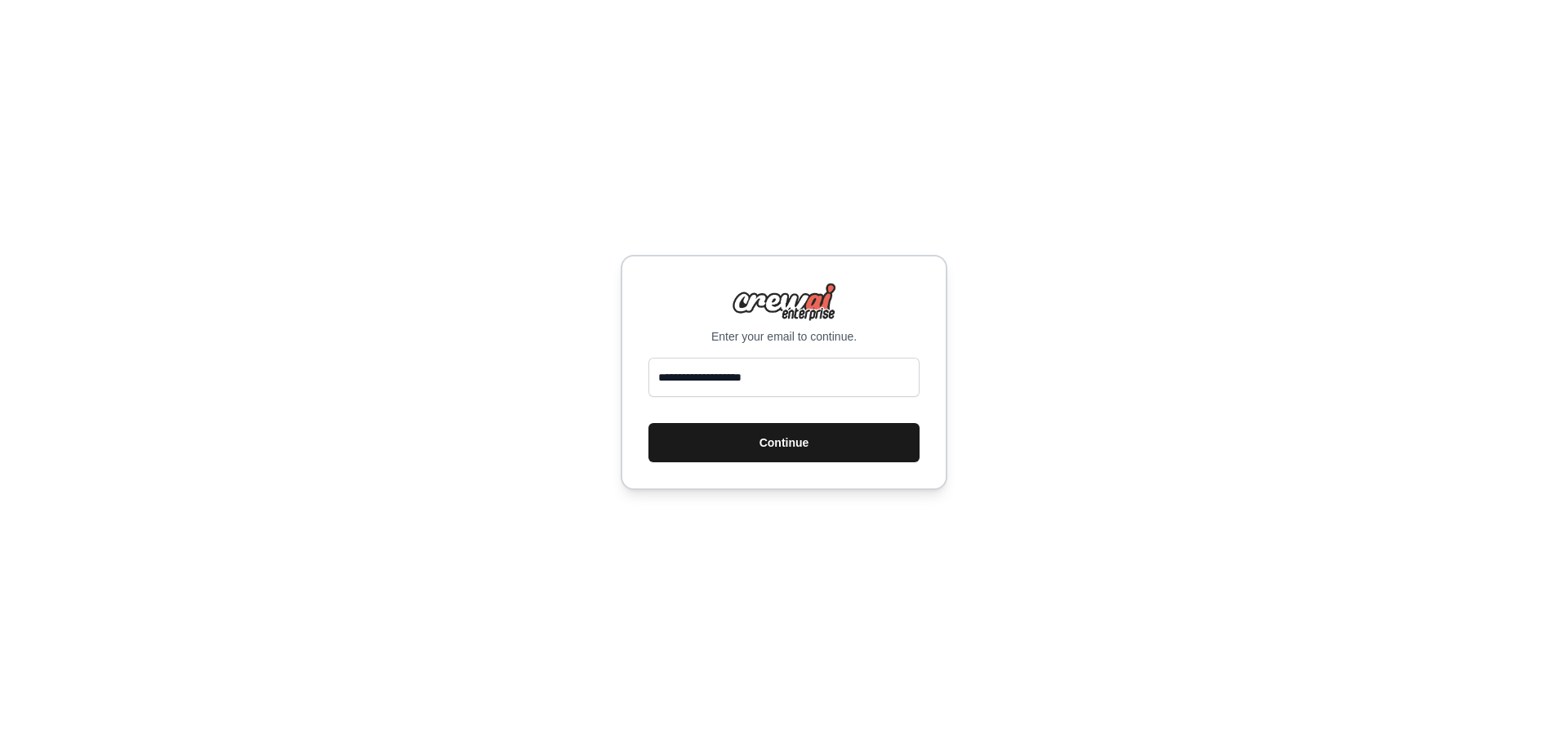
click at [809, 442] on button "Continue" at bounding box center [784, 442] width 271 height 39
